Goal: Task Accomplishment & Management: Manage account settings

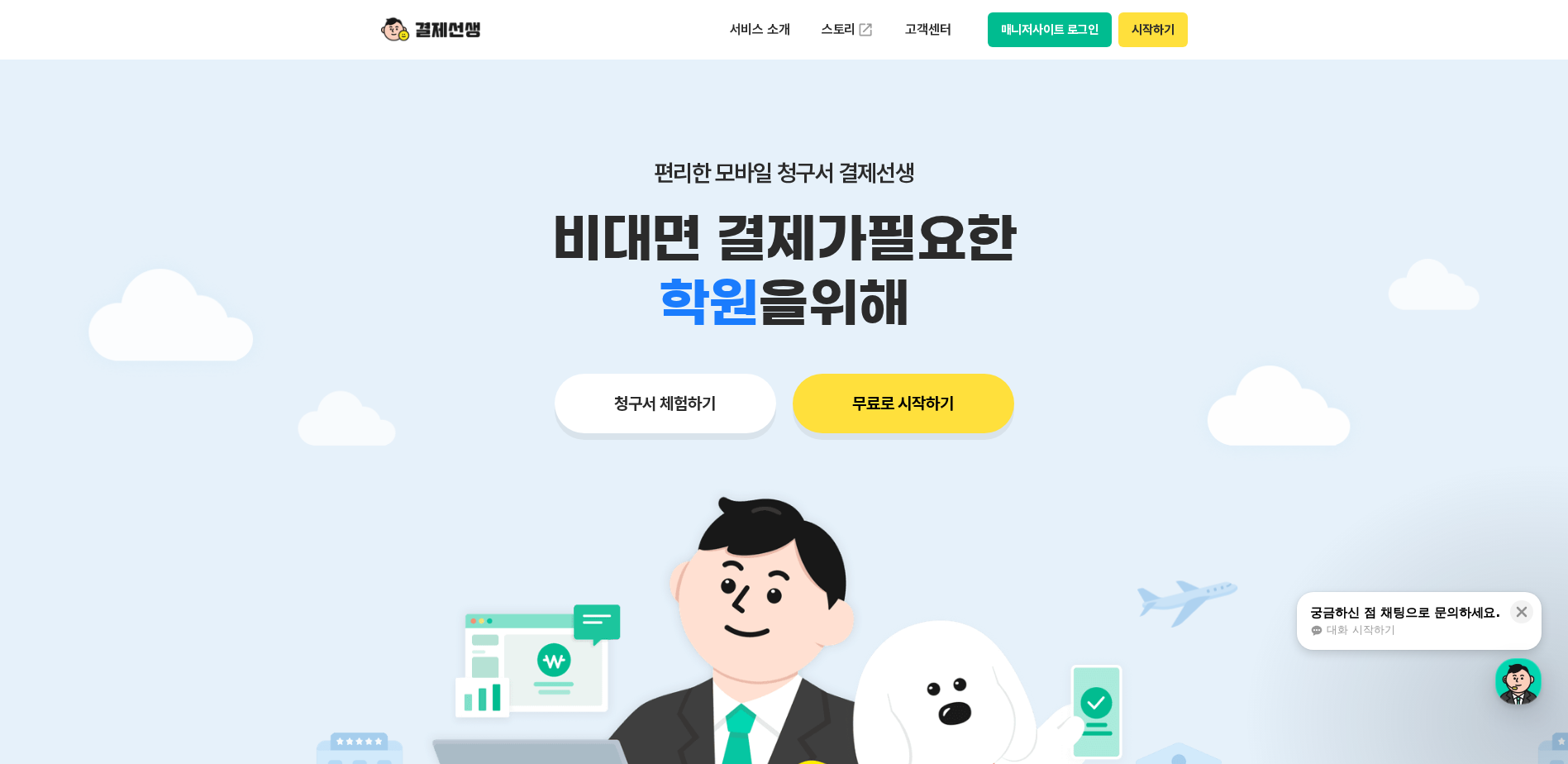
click at [913, 394] on button "무료로 시작하기" at bounding box center [903, 404] width 221 height 60
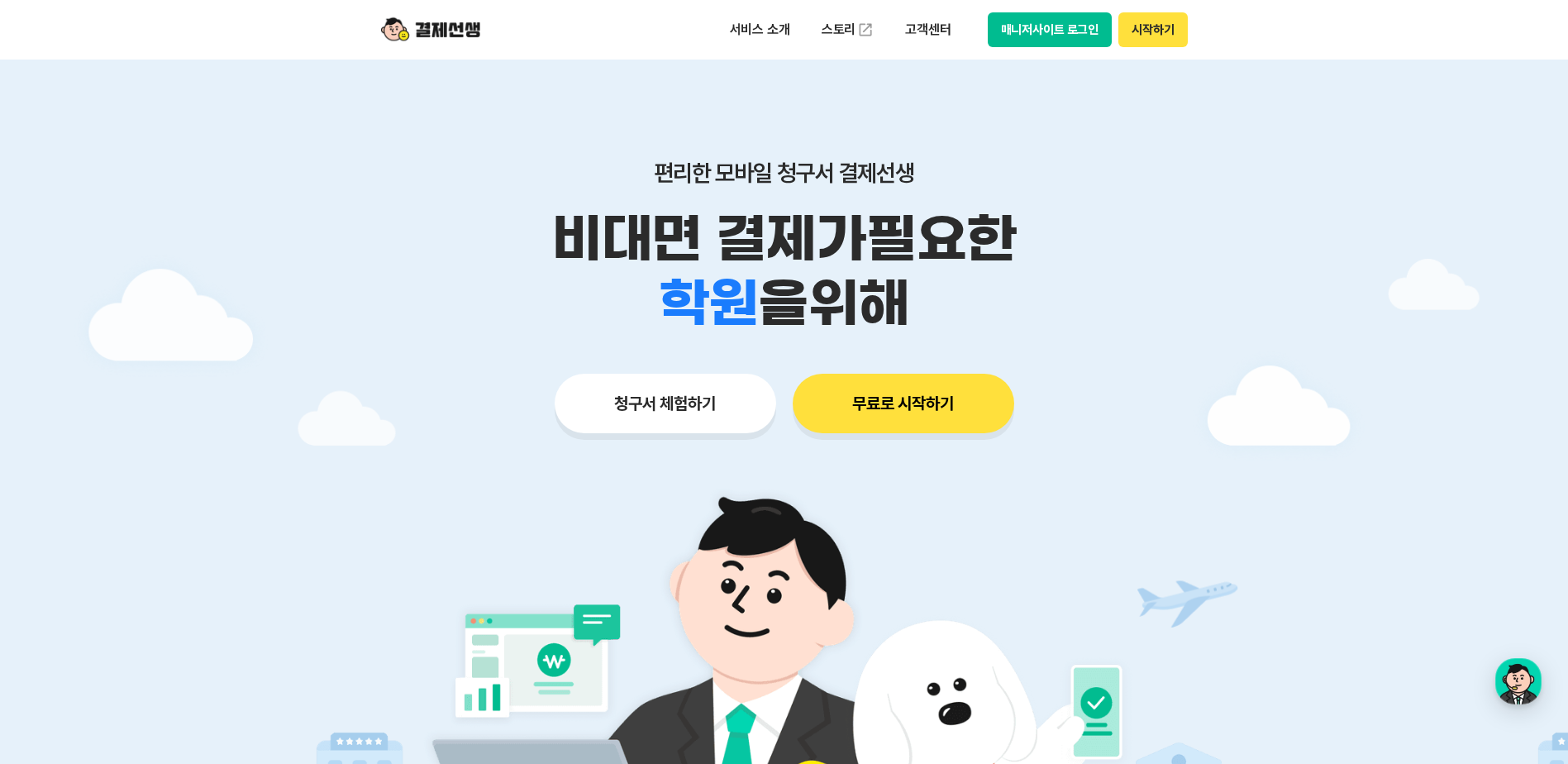
click at [898, 392] on button "무료로 시작하기" at bounding box center [903, 404] width 221 height 60
click at [1035, 33] on button "매니저사이트 로그인" at bounding box center [1050, 30] width 125 height 35
